Goal: Check status: Check status

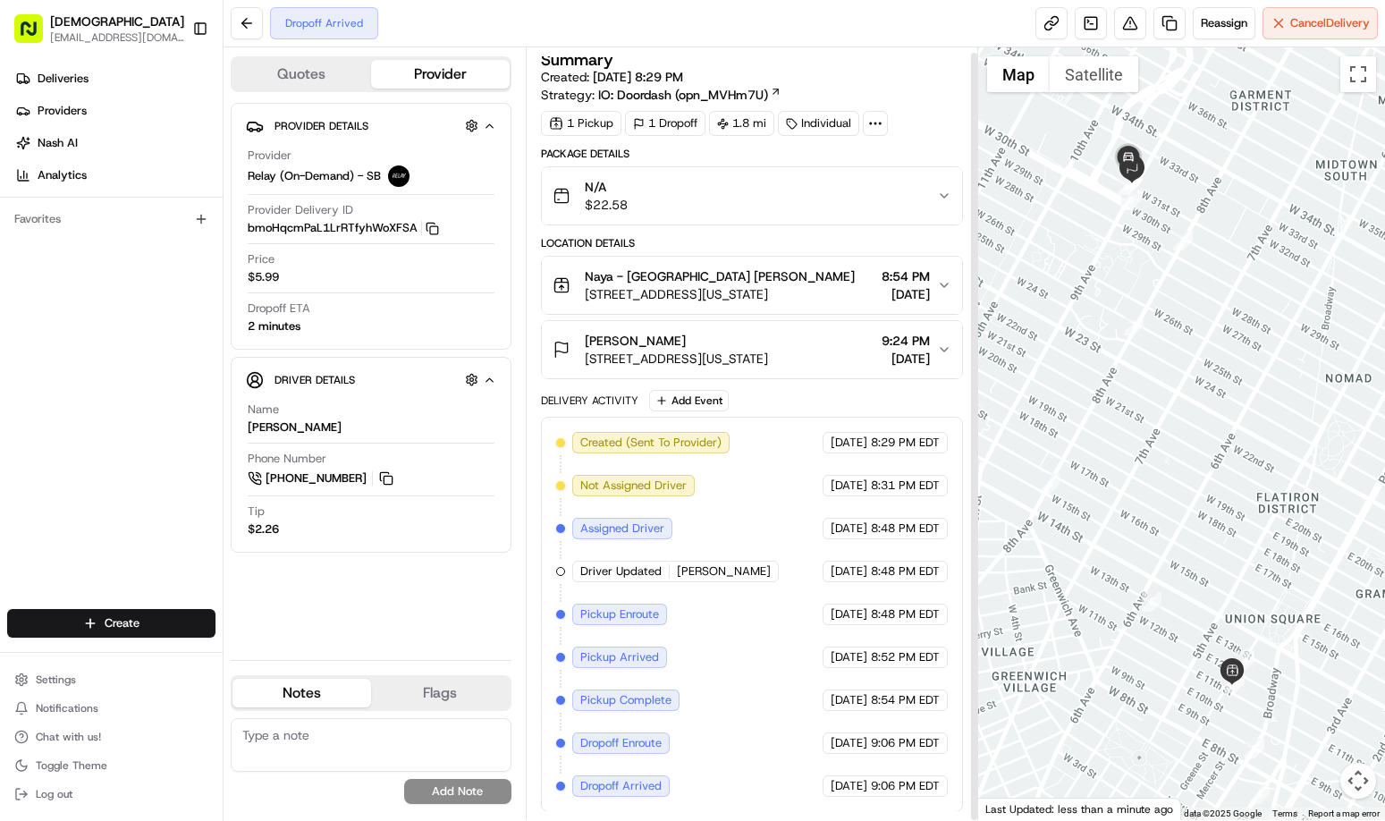
scroll to position [5, 0]
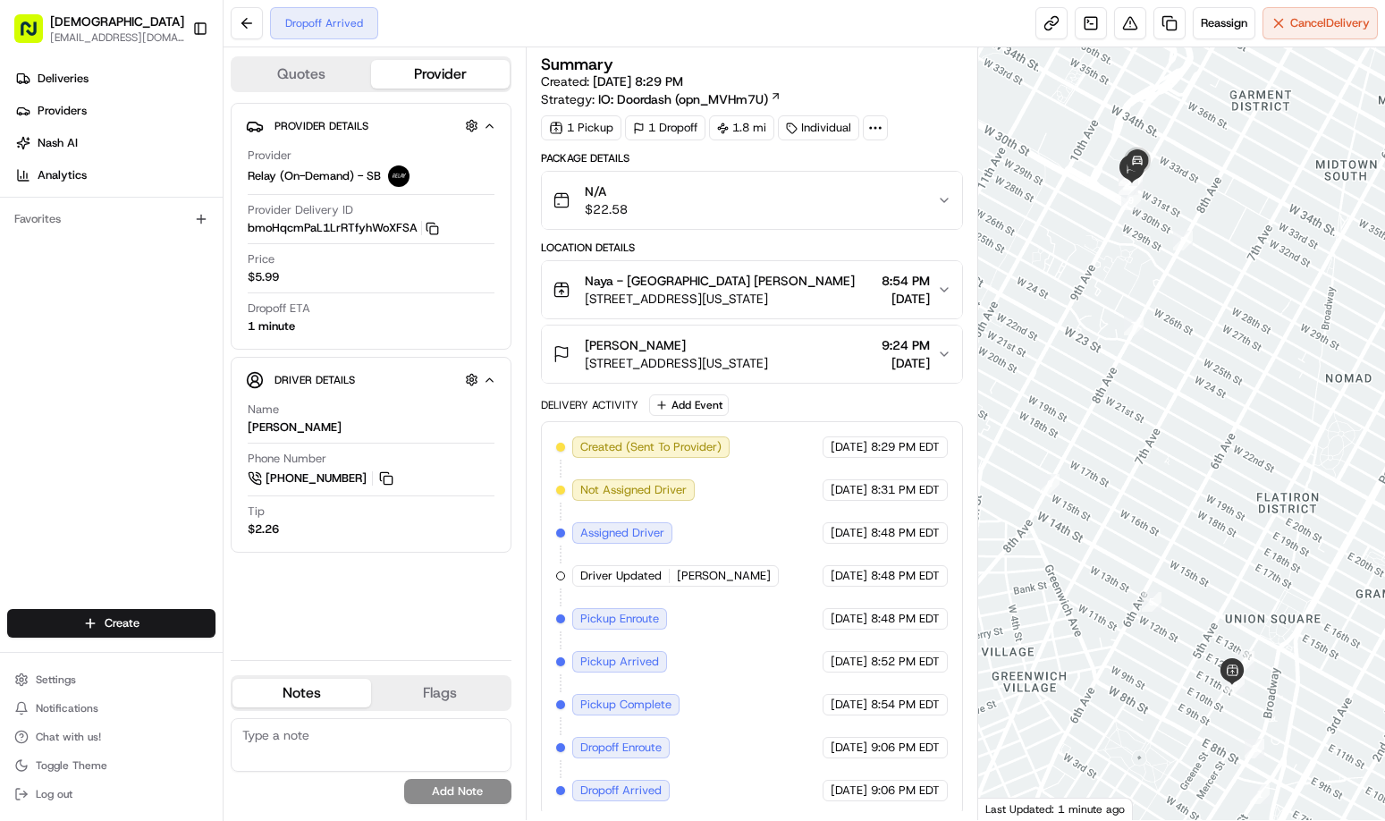
scroll to position [5, 0]
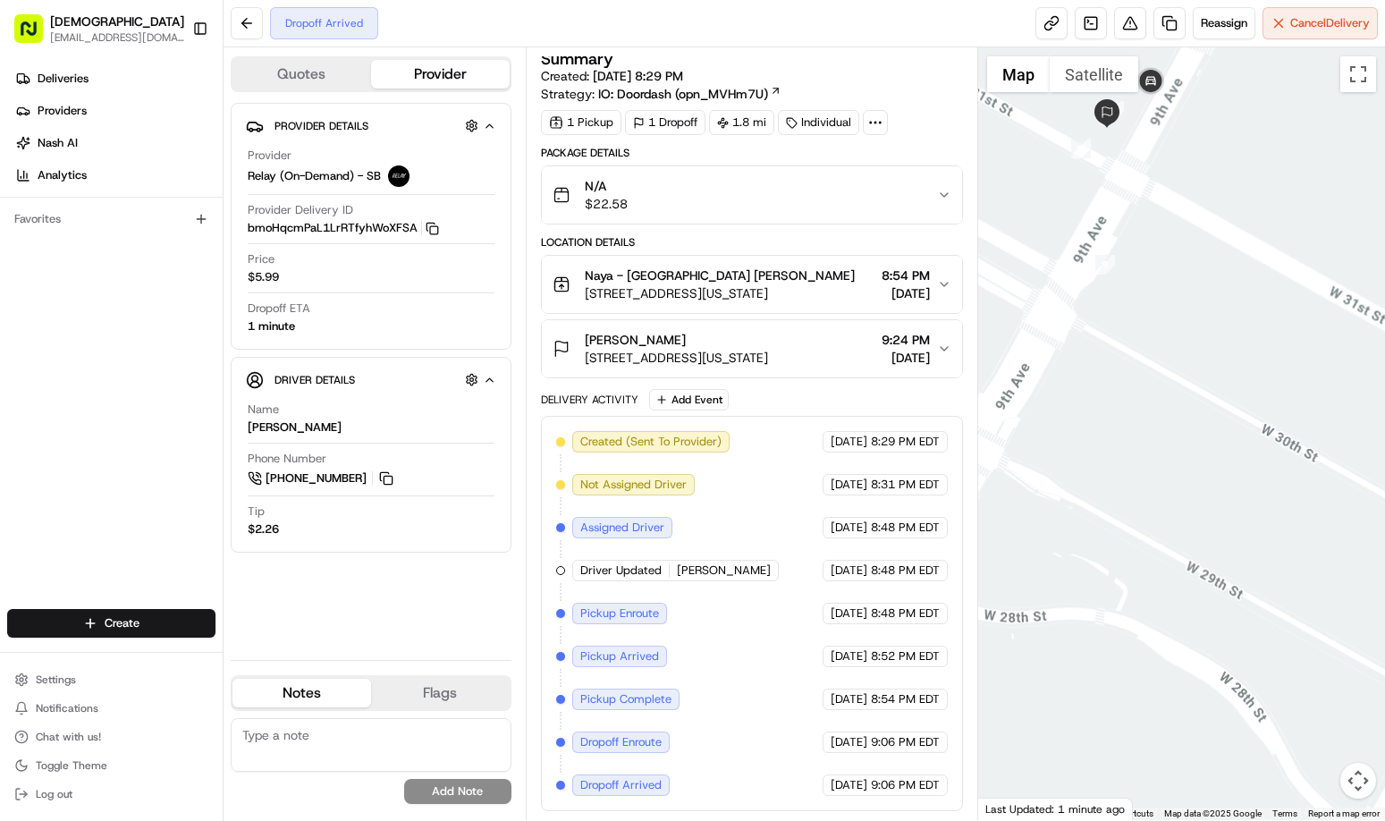
drag, startPoint x: 1149, startPoint y: 134, endPoint x: 1228, endPoint y: 437, distance: 313.1
click at [1228, 437] on div at bounding box center [1181, 433] width 407 height 772
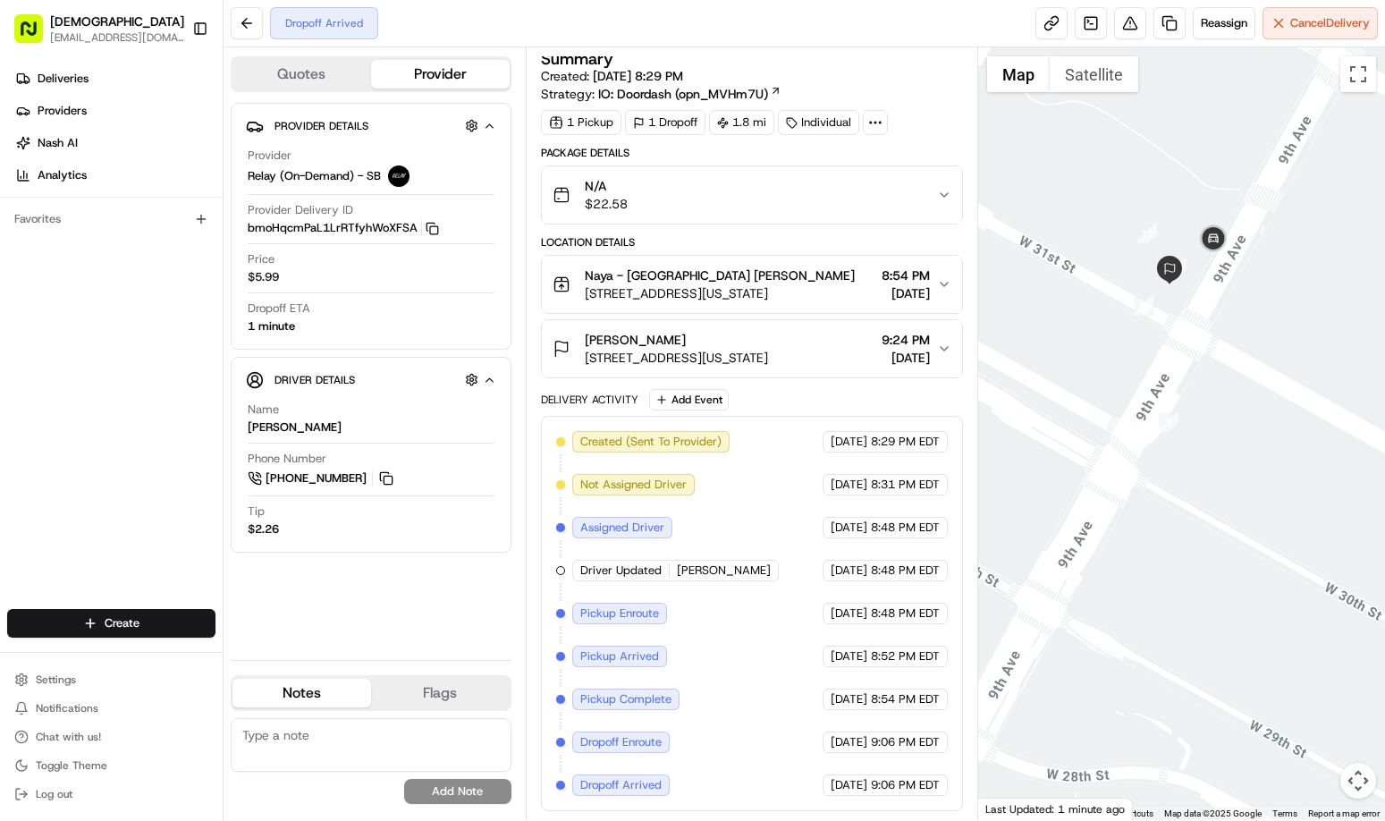
click at [1226, 333] on div at bounding box center [1181, 433] width 407 height 772
click at [908, 193] on img "button" at bounding box center [917, 194] width 25 height 25
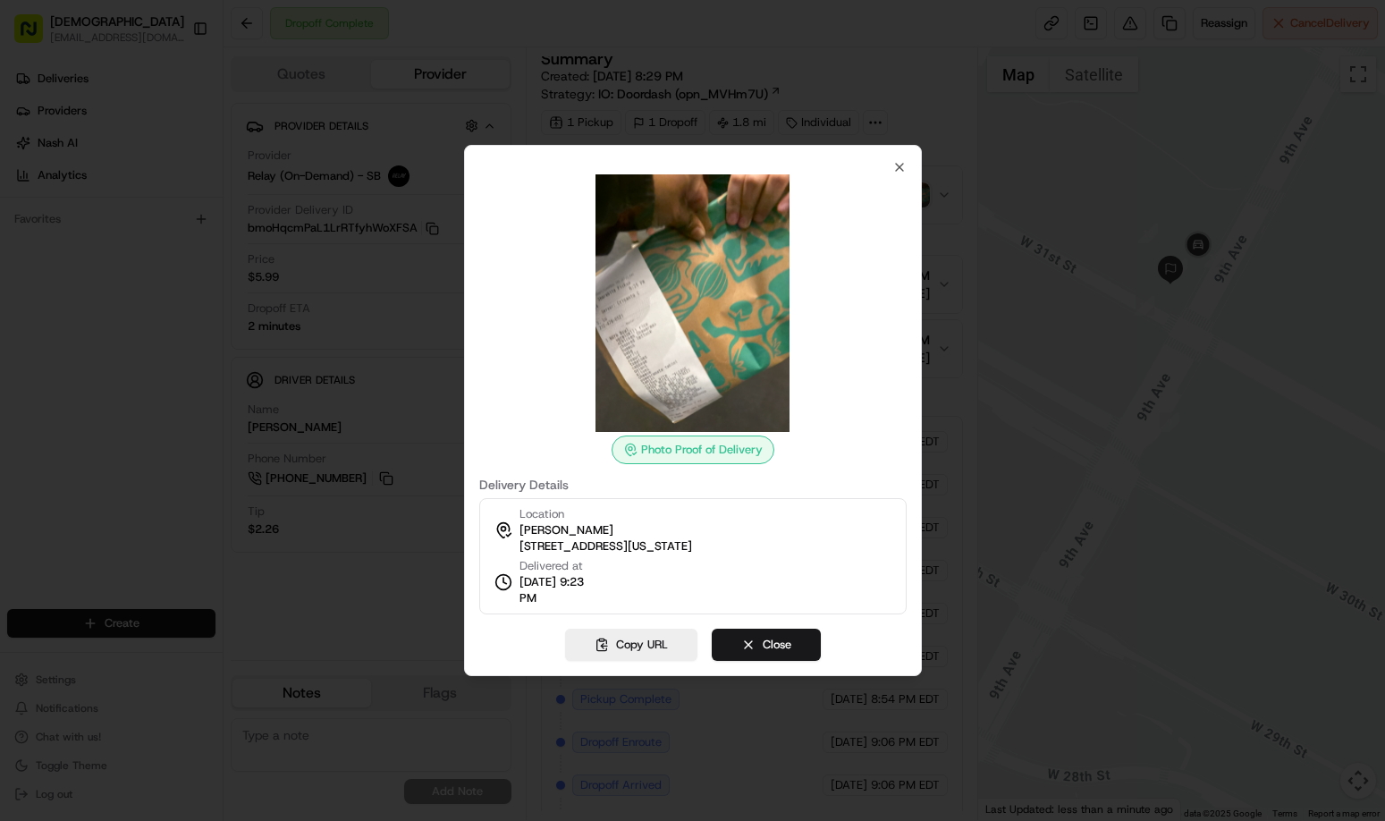
click at [380, 648] on div at bounding box center [692, 410] width 1385 height 821
